Goal: Information Seeking & Learning: Learn about a topic

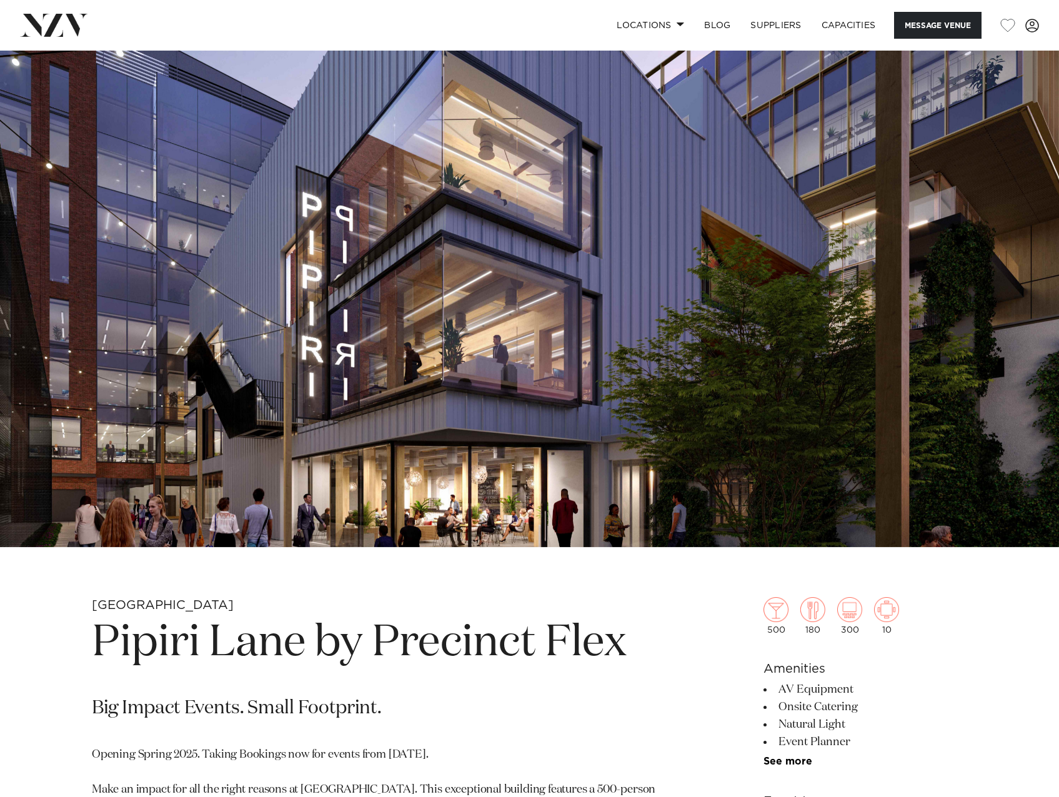
click at [677, 268] on img at bounding box center [529, 299] width 1059 height 497
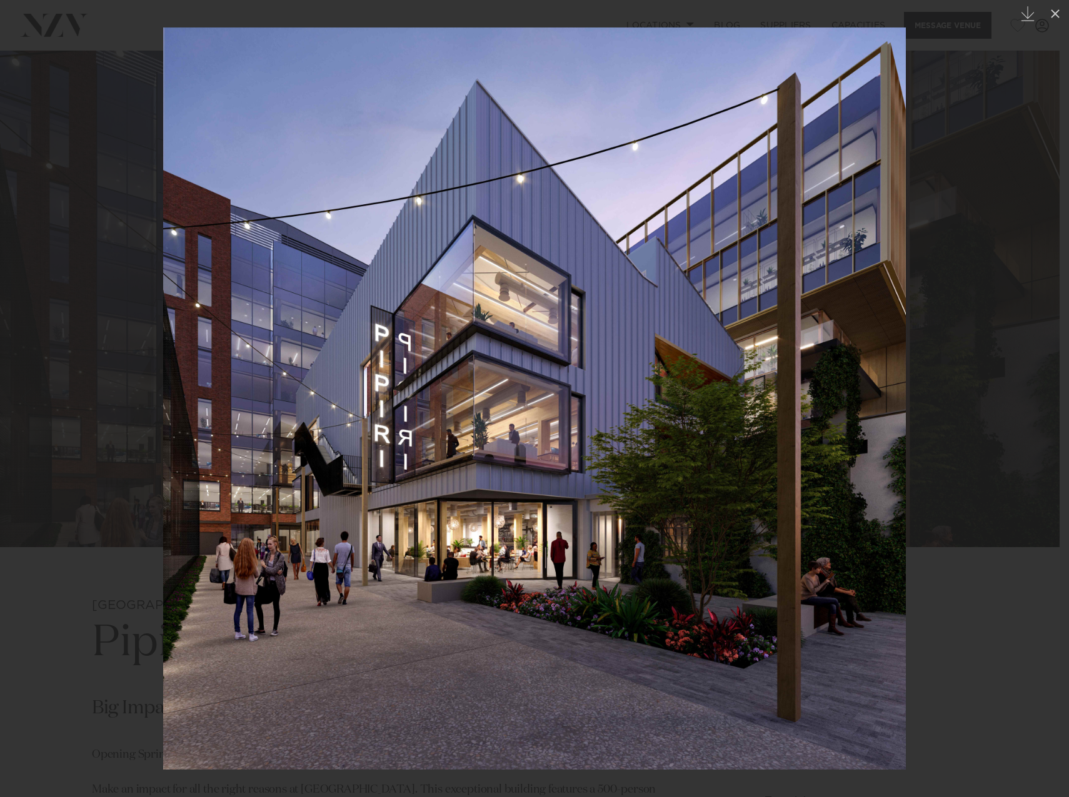
click at [972, 414] on div at bounding box center [534, 398] width 1069 height 797
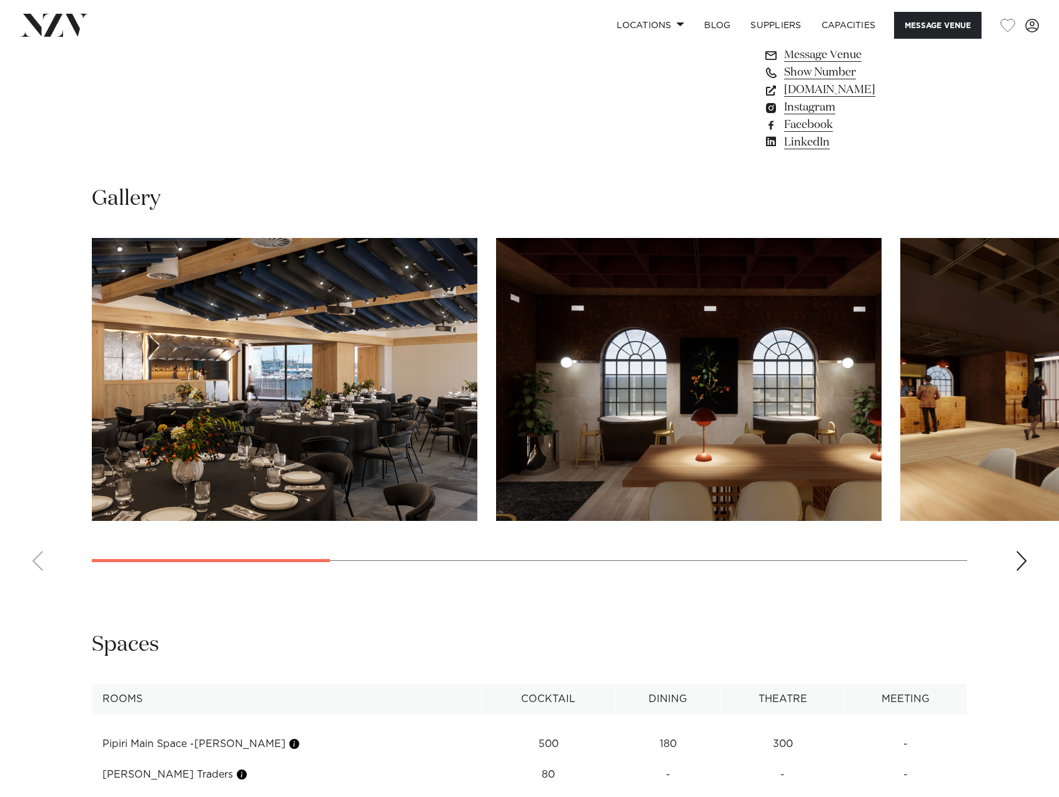
scroll to position [1062, 0]
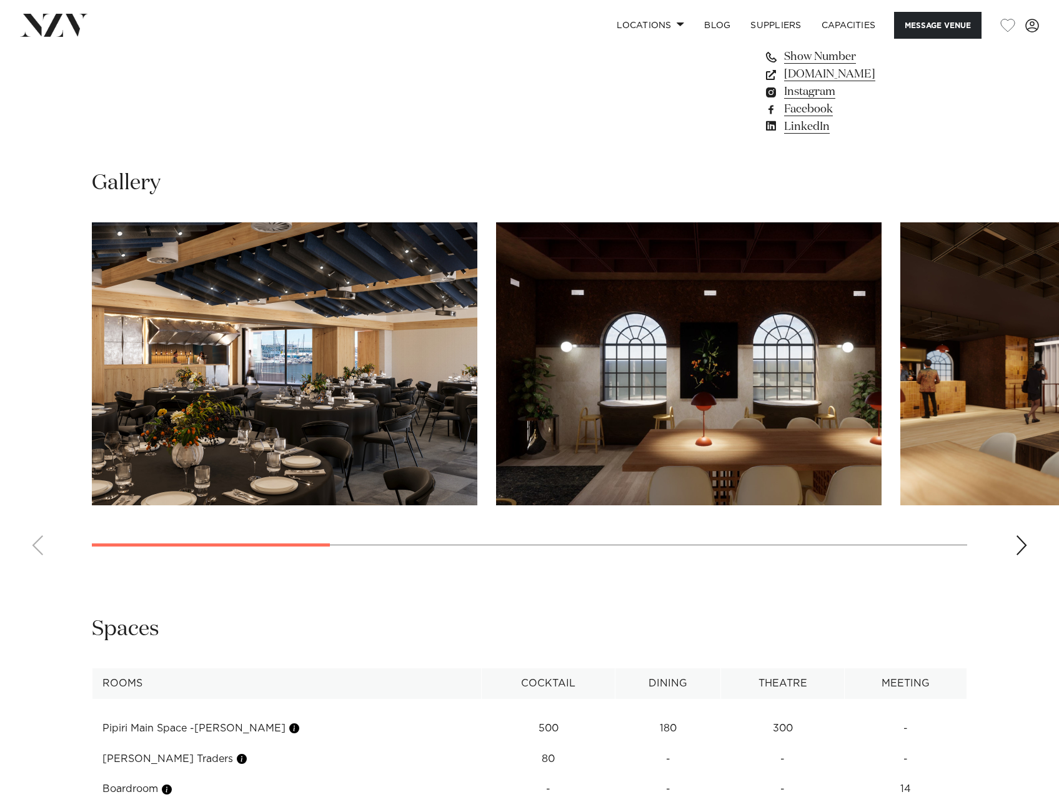
click at [1024, 541] on div "Next slide" at bounding box center [1021, 546] width 12 height 20
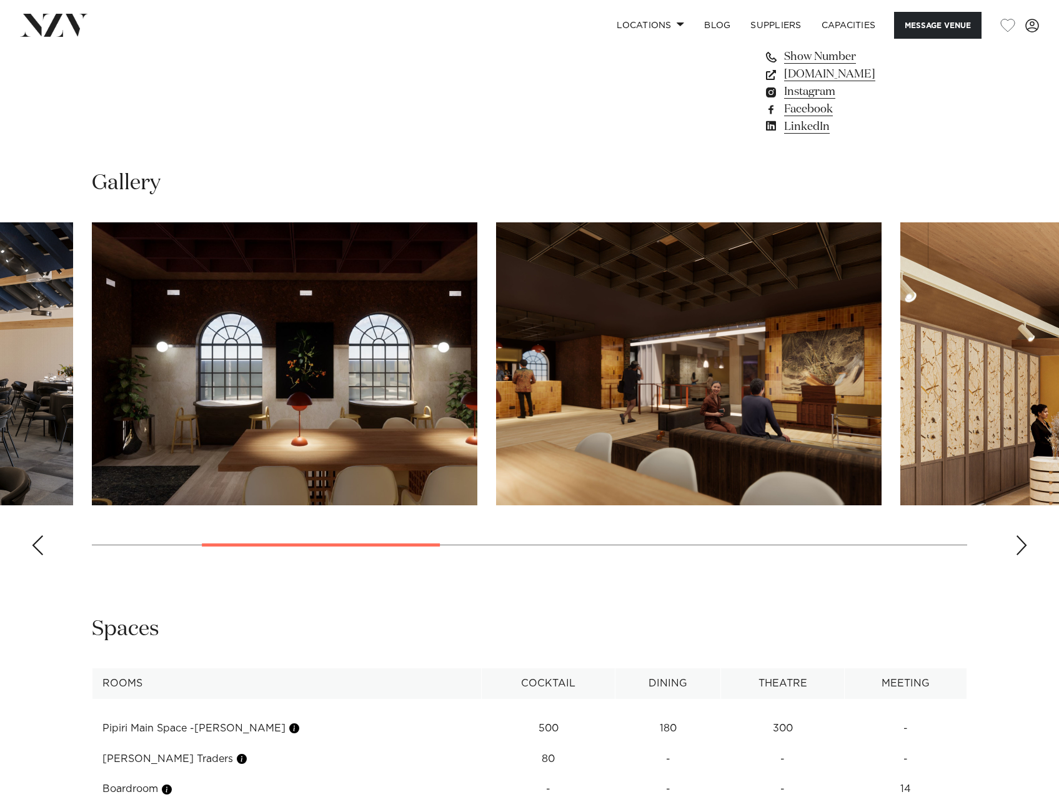
click at [1024, 541] on div "Next slide" at bounding box center [1021, 546] width 12 height 20
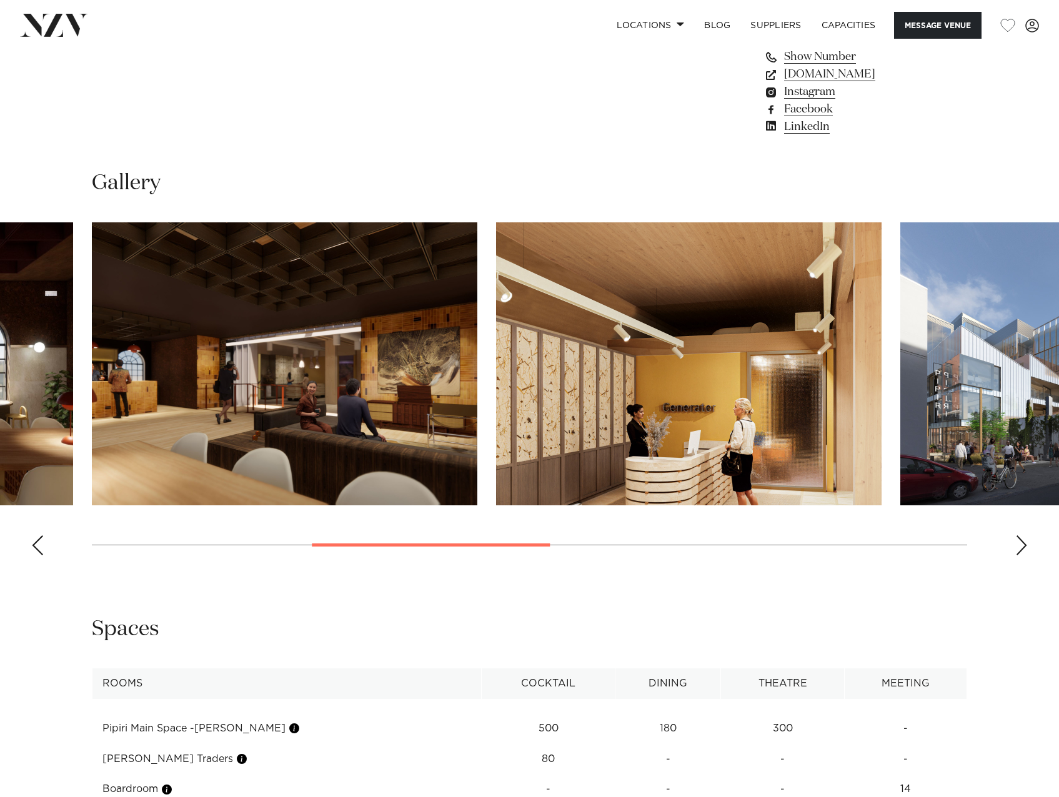
click at [1024, 541] on div "Next slide" at bounding box center [1021, 546] width 12 height 20
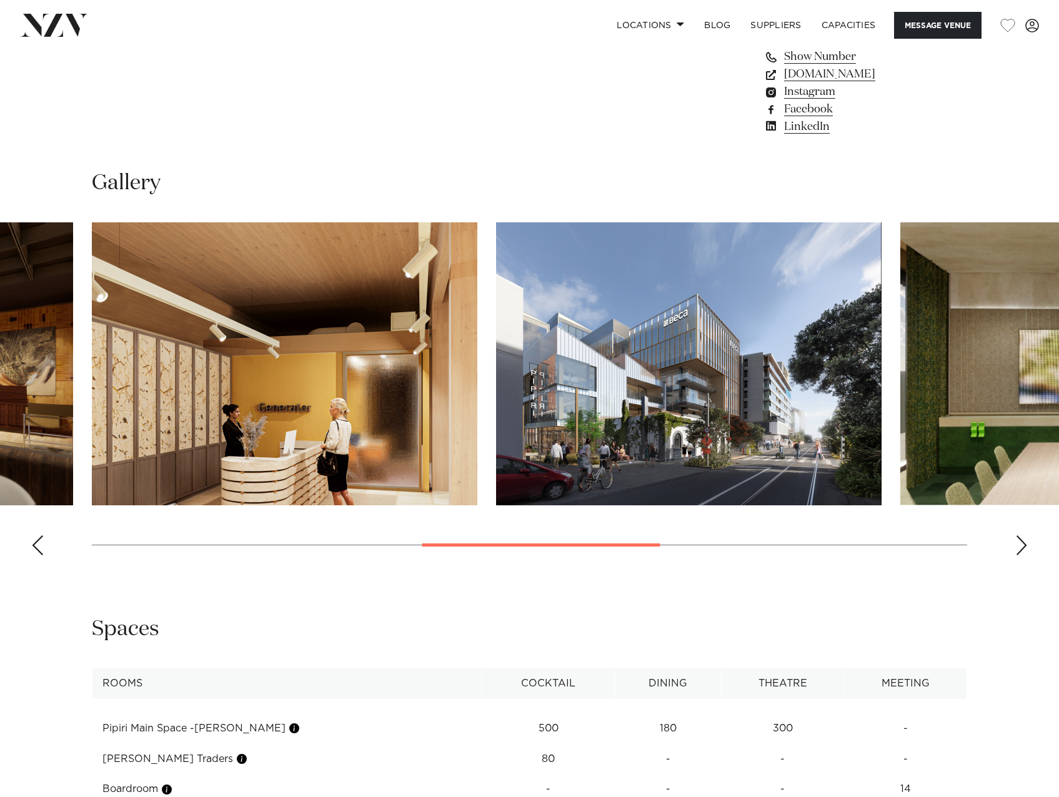
click at [1024, 541] on div "Next slide" at bounding box center [1021, 546] width 12 height 20
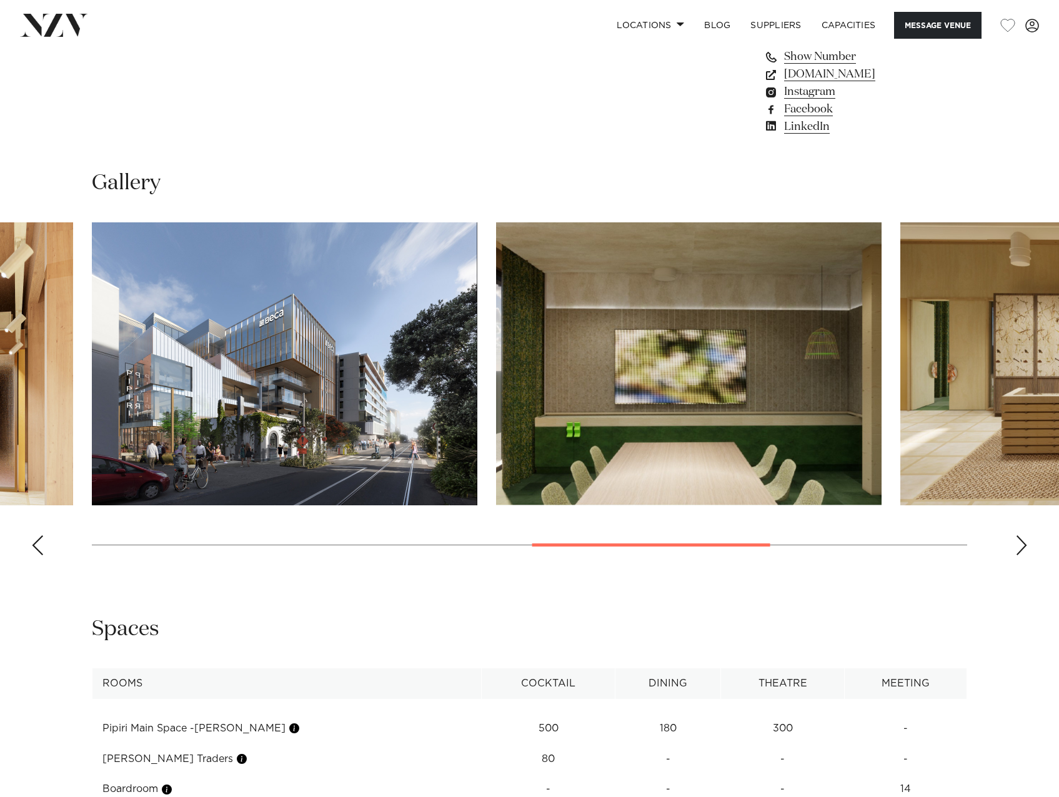
click at [1024, 541] on div "Next slide" at bounding box center [1021, 546] width 12 height 20
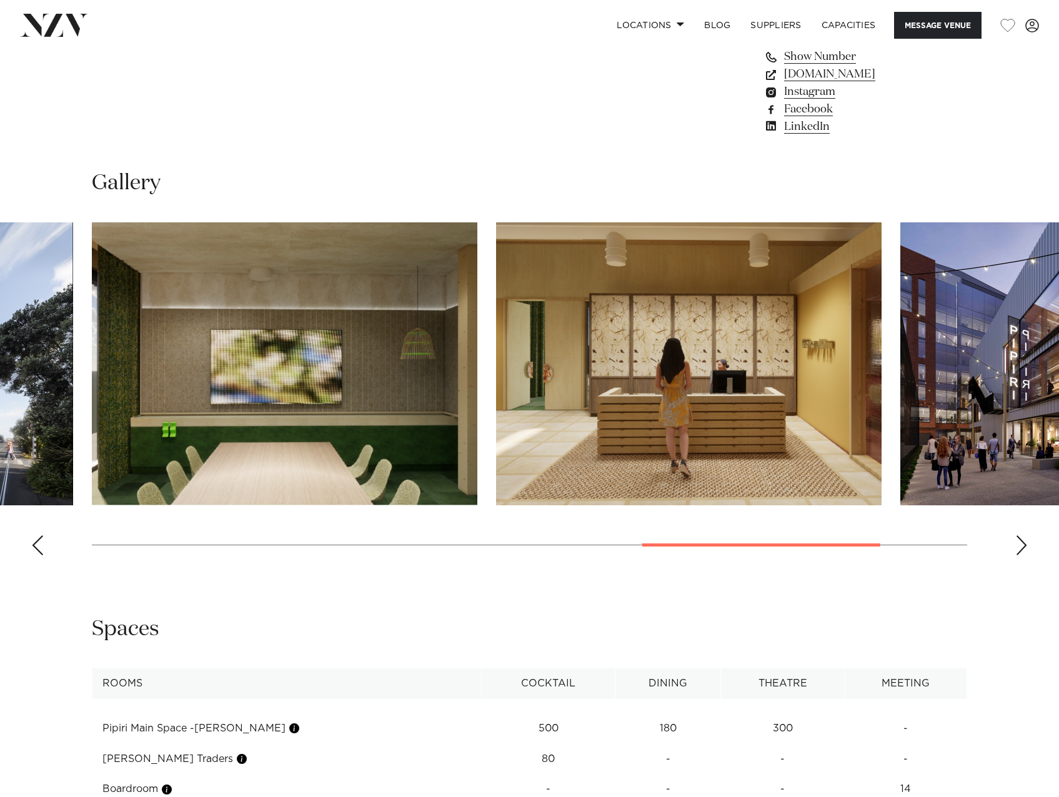
click at [1024, 541] on div "Next slide" at bounding box center [1021, 546] width 12 height 20
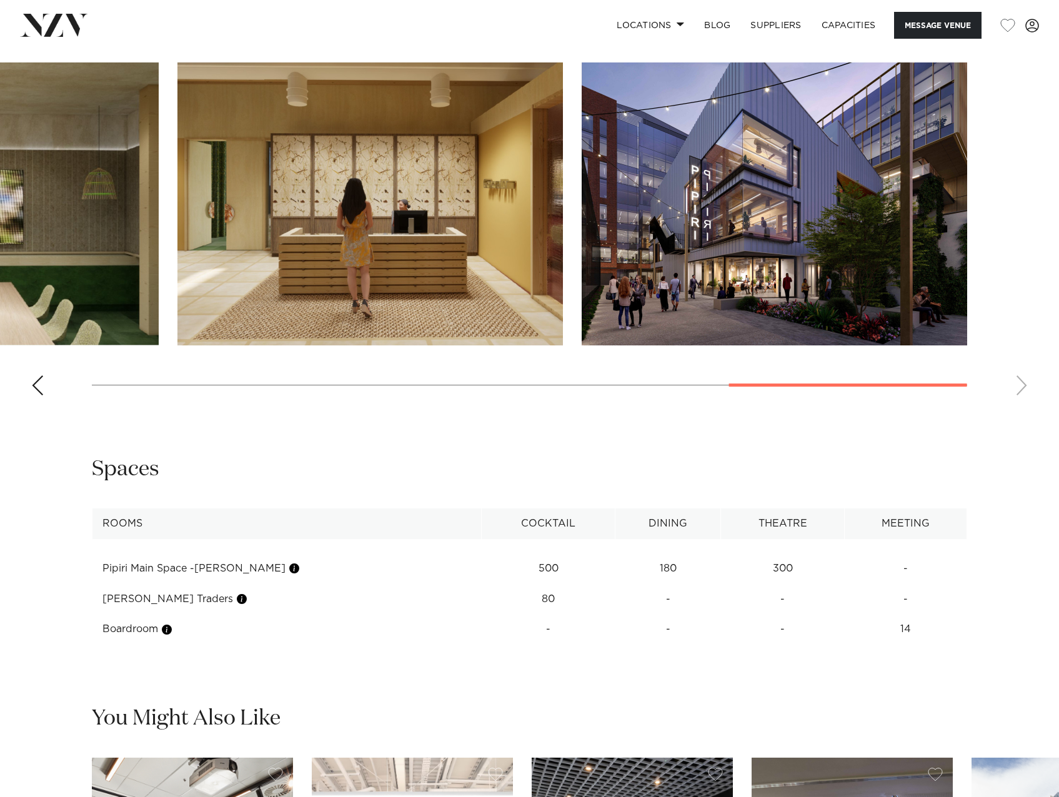
scroll to position [1375, 0]
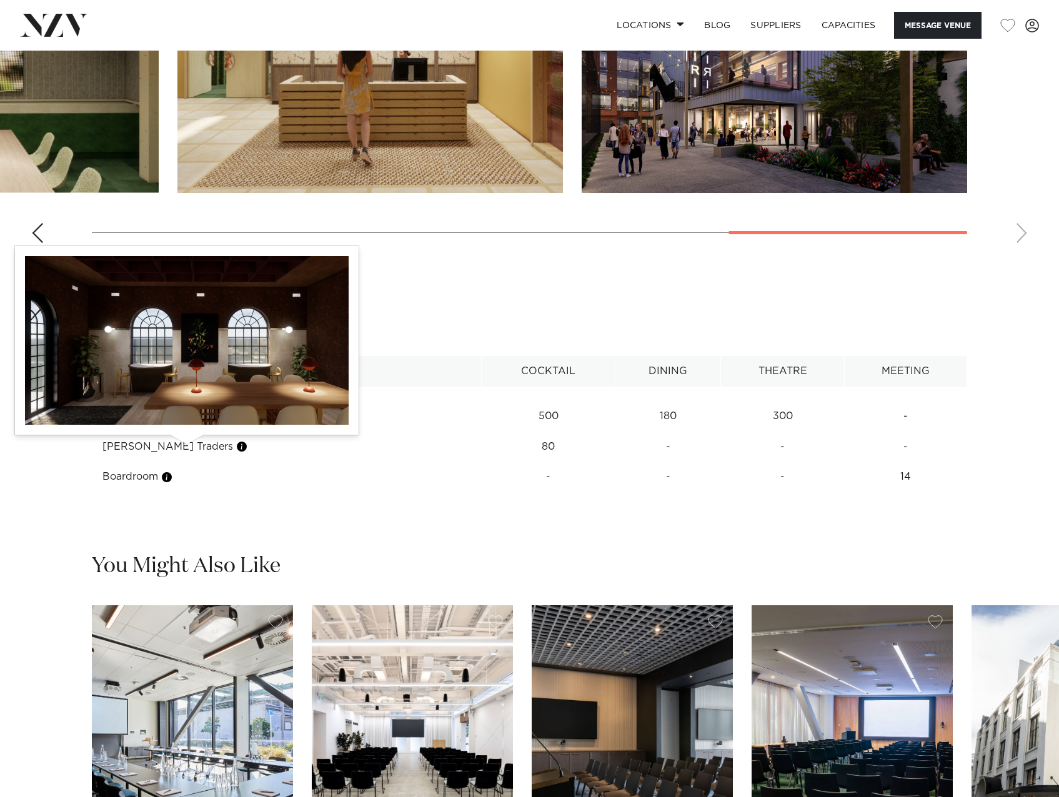
click at [236, 448] on button "button" at bounding box center [242, 447] width 12 height 12
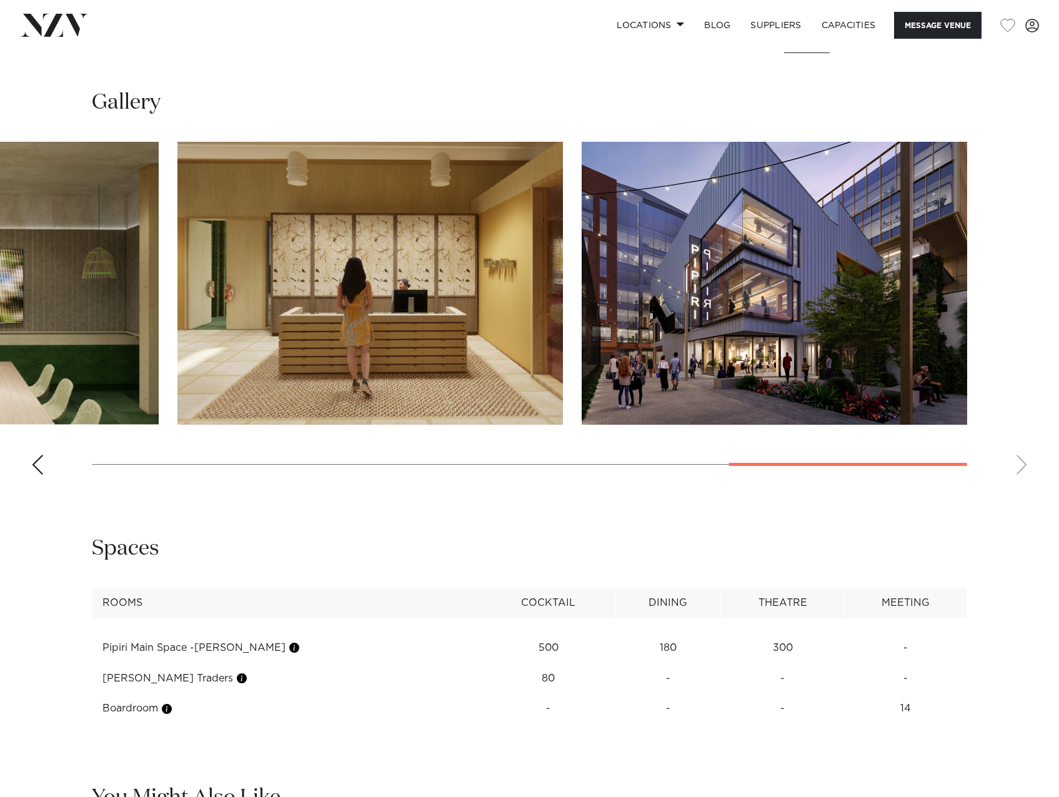
scroll to position [875, 0]
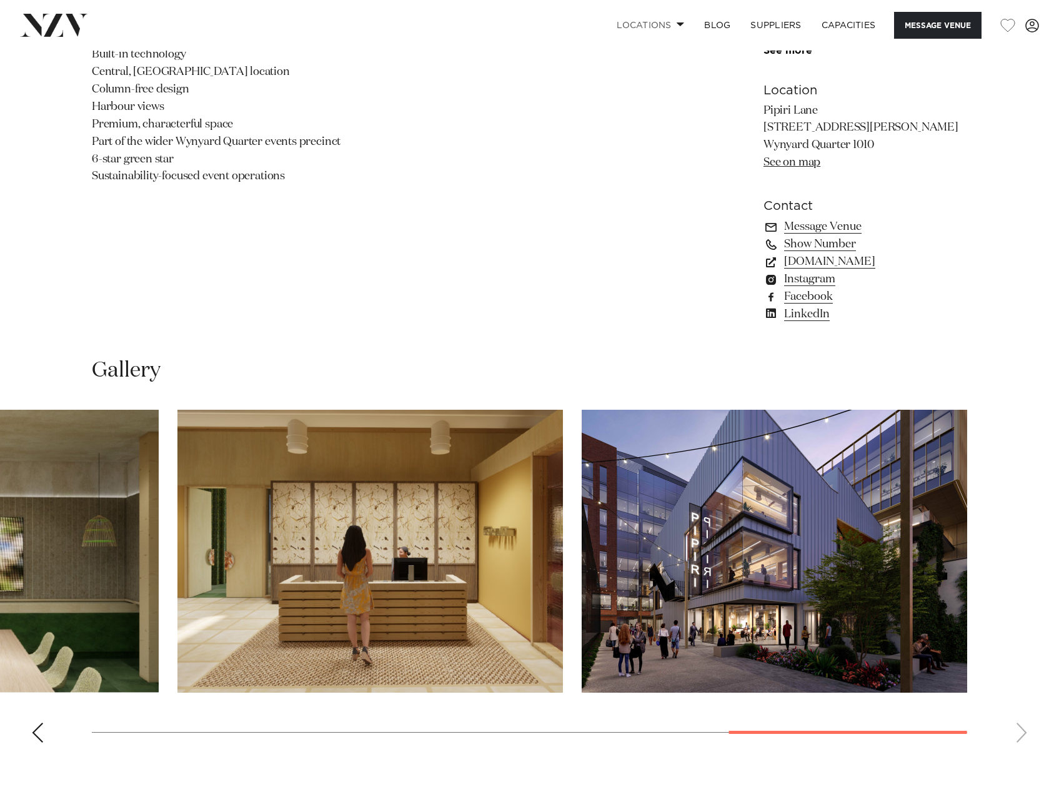
click at [649, 29] on link "Locations" at bounding box center [650, 25] width 87 height 27
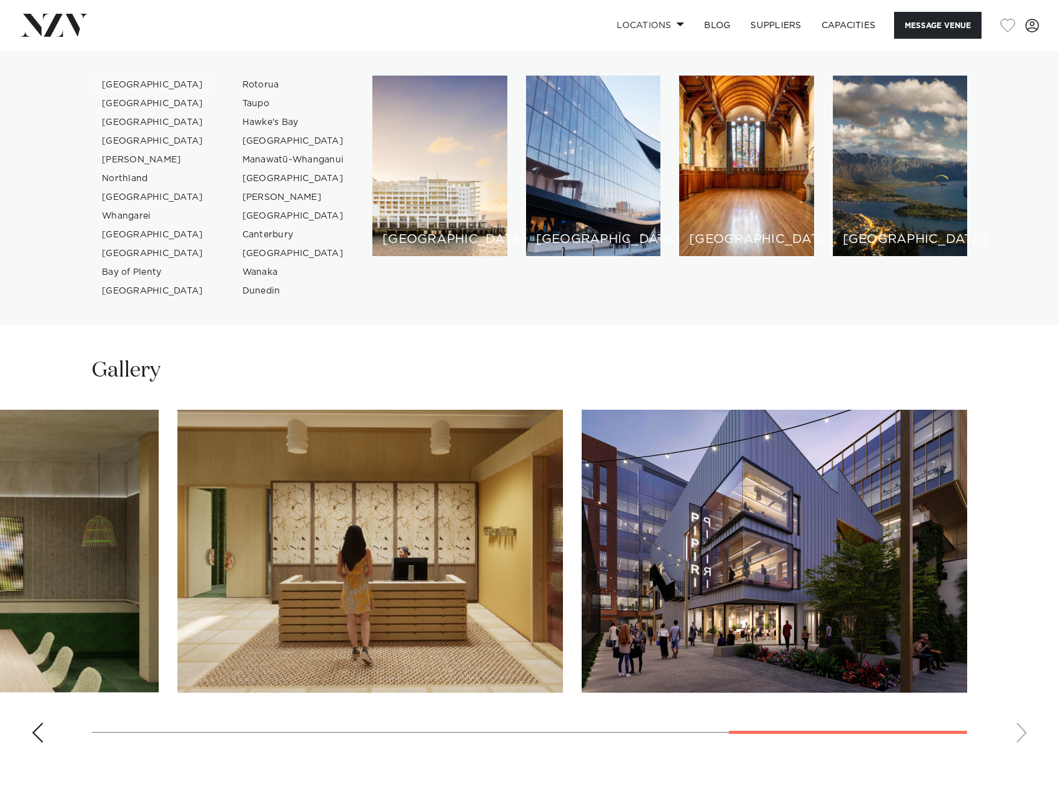
click at [117, 91] on link "[GEOGRAPHIC_DATA]" at bounding box center [153, 85] width 122 height 19
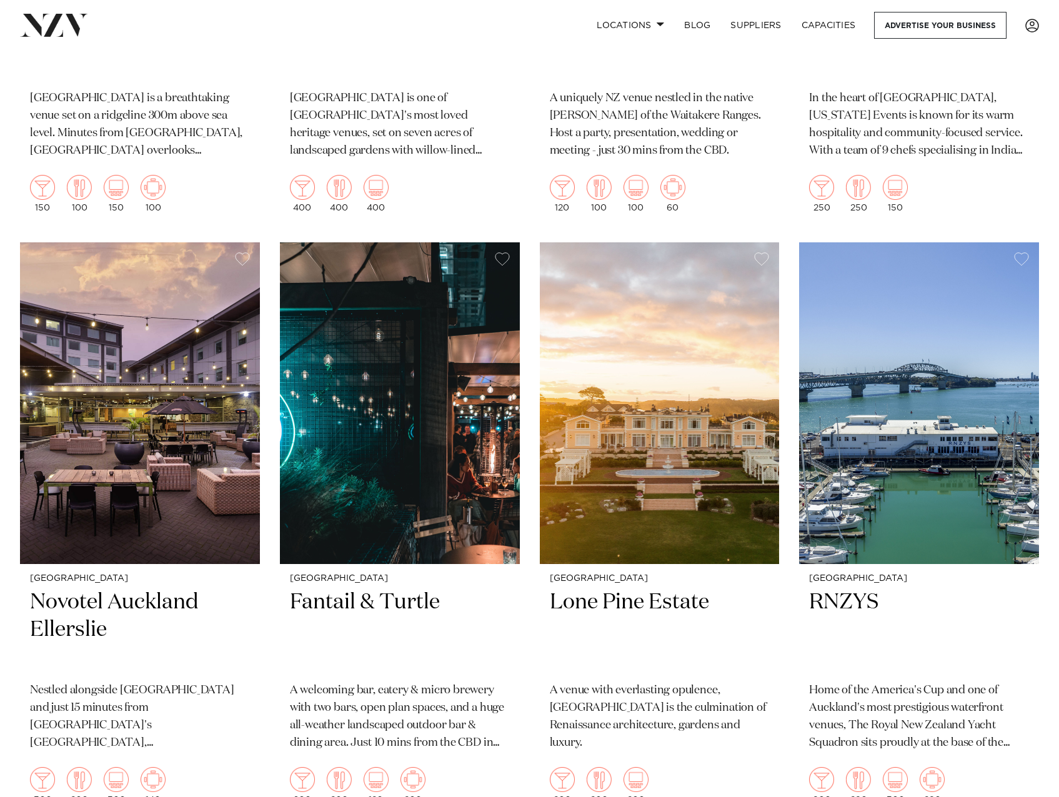
scroll to position [2750, 0]
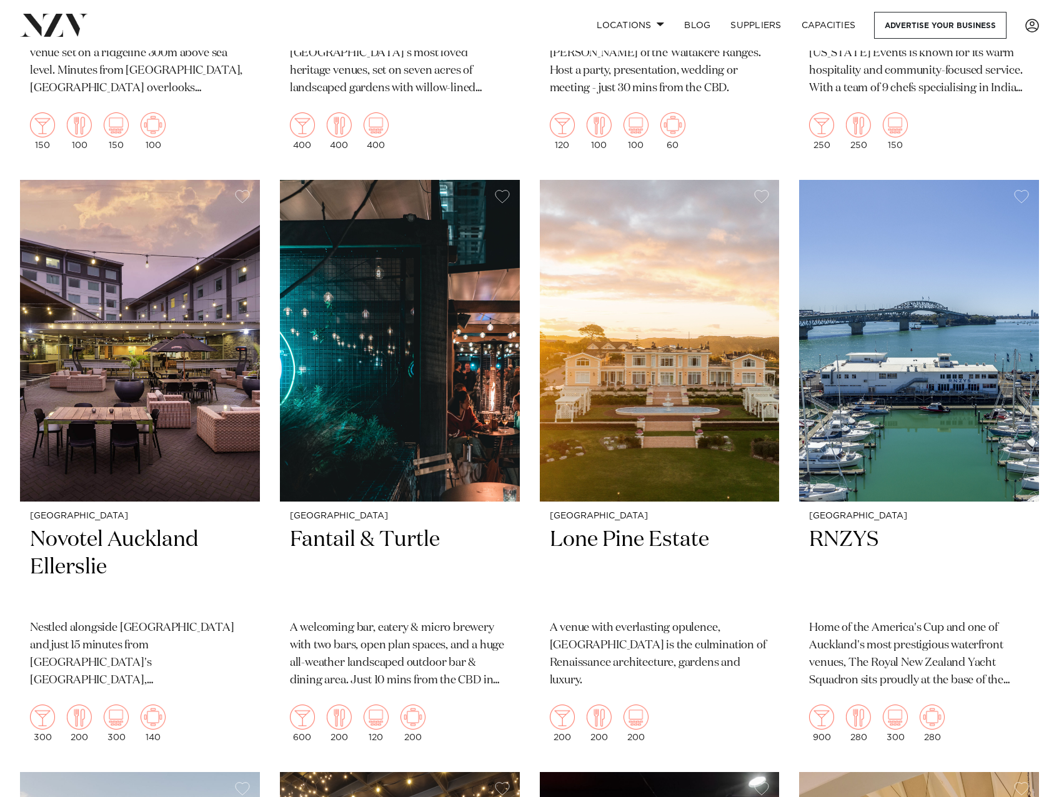
click at [104, 340] on img at bounding box center [140, 341] width 240 height 322
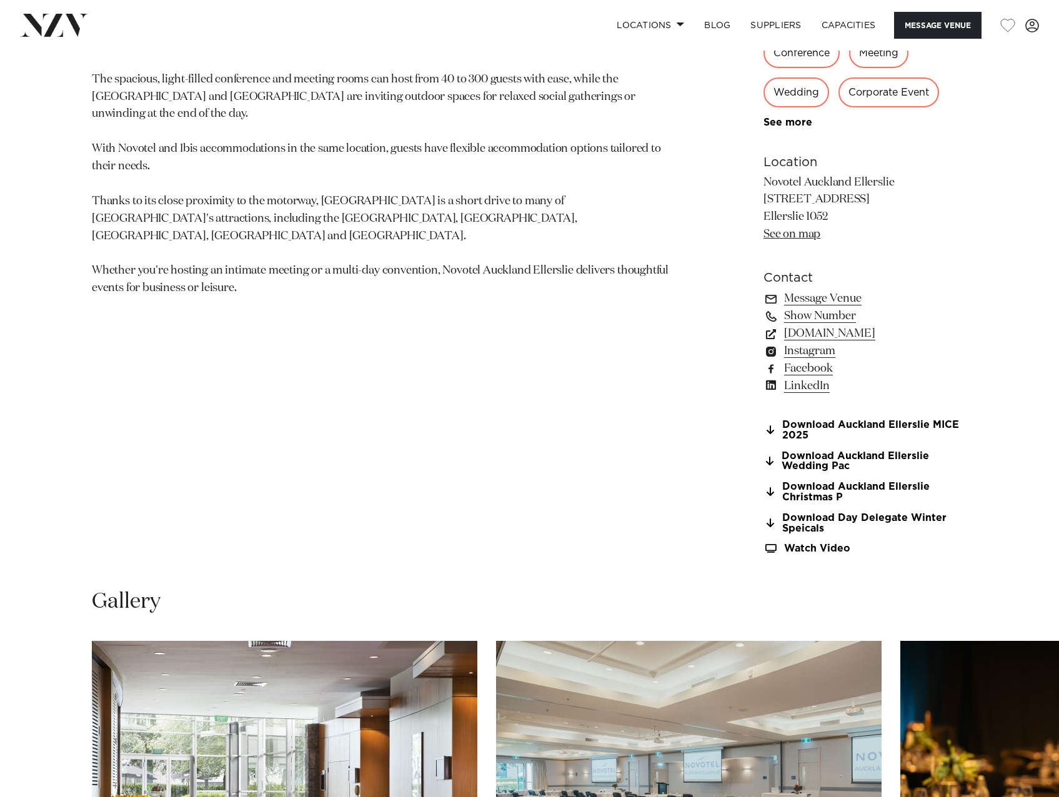
scroll to position [1000, 0]
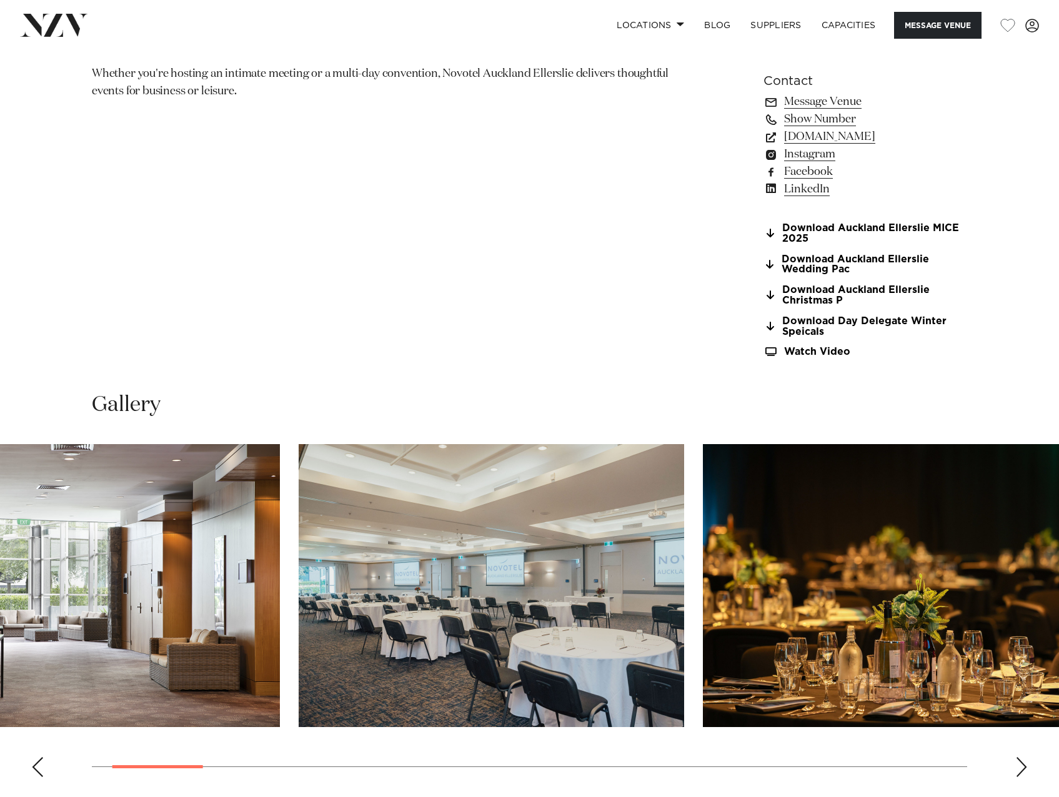
click at [703, 623] on img "3 / 21" at bounding box center [896, 585] width 386 height 283
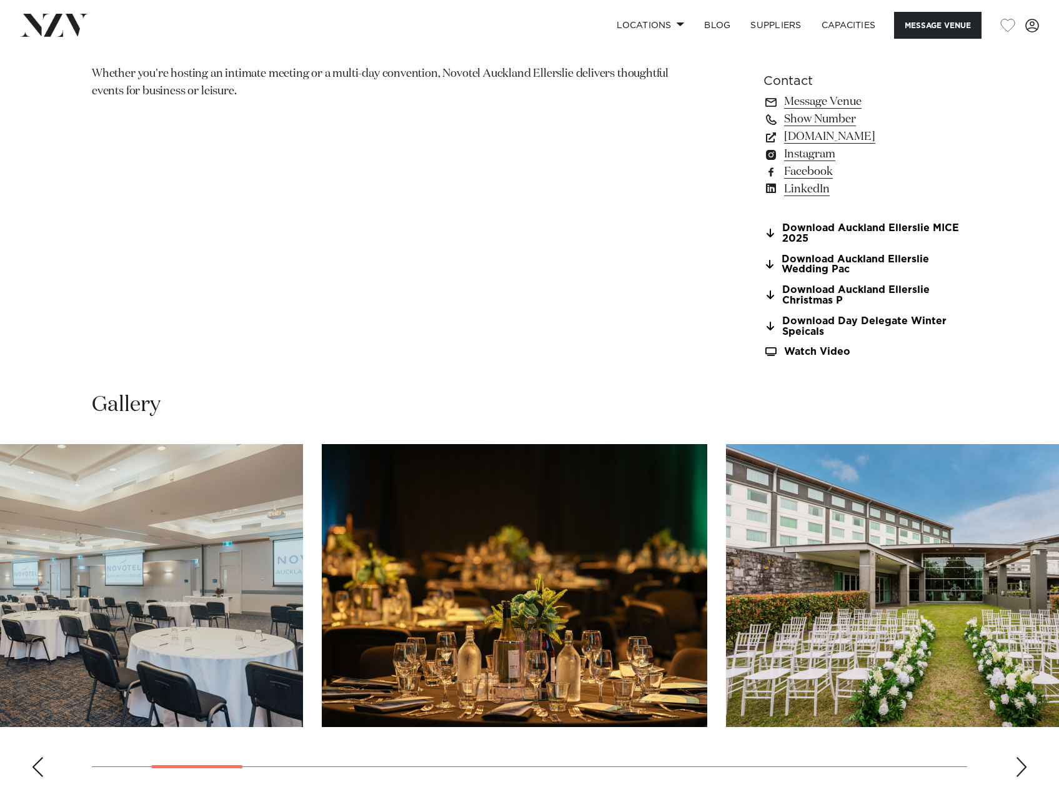
click at [726, 647] on img "4 / 21" at bounding box center [919, 585] width 386 height 283
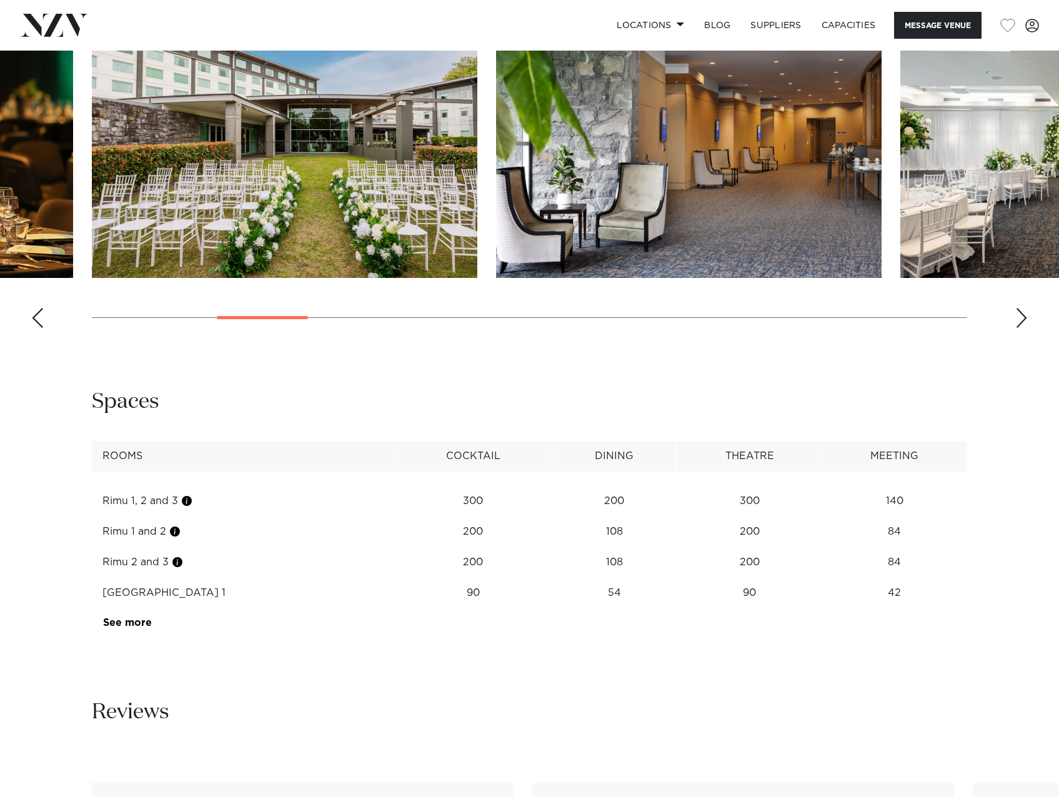
scroll to position [1500, 0]
